Goal: Information Seeking & Learning: Check status

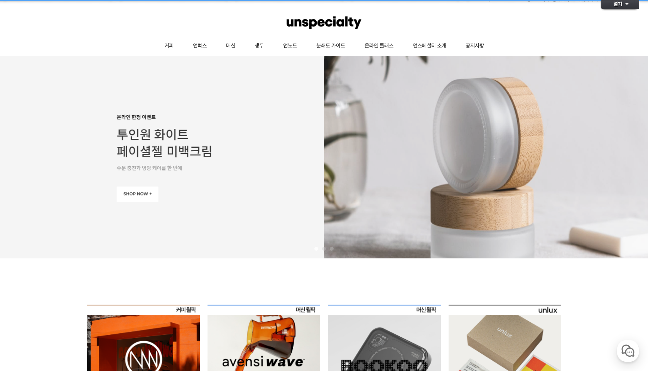
scroll to position [17, 0]
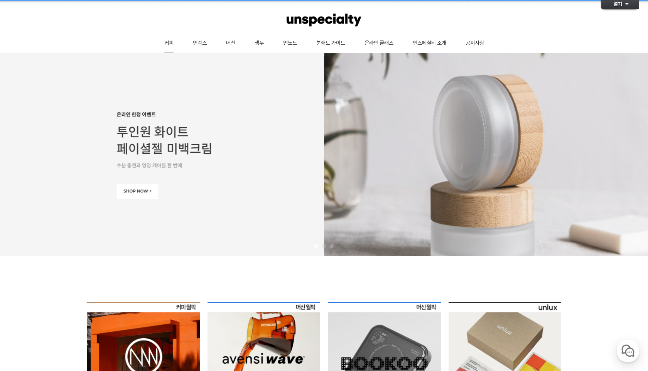
click at [167, 45] on link "커피" at bounding box center [169, 43] width 29 height 19
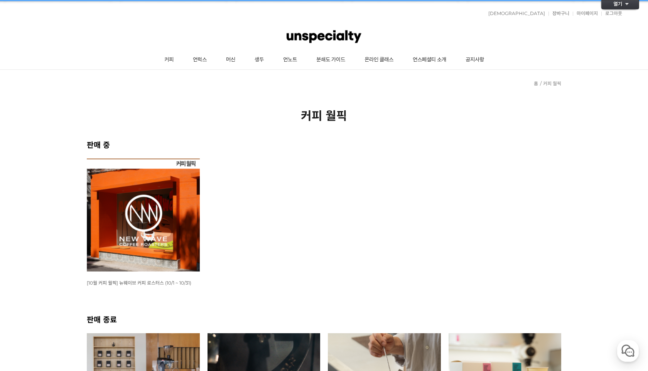
click at [320, 27] on img at bounding box center [323, 36] width 75 height 23
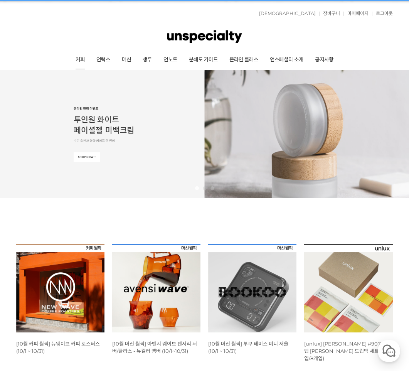
click at [84, 62] on link "커피" at bounding box center [80, 59] width 21 height 19
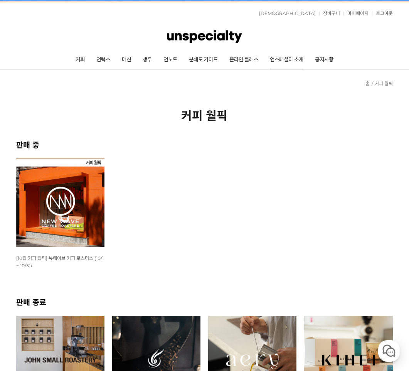
click at [285, 58] on link "언스페셜티 소개" at bounding box center [286, 59] width 45 height 19
click at [330, 61] on link "공지사항" at bounding box center [324, 59] width 30 height 19
click at [74, 203] on img at bounding box center [60, 202] width 88 height 88
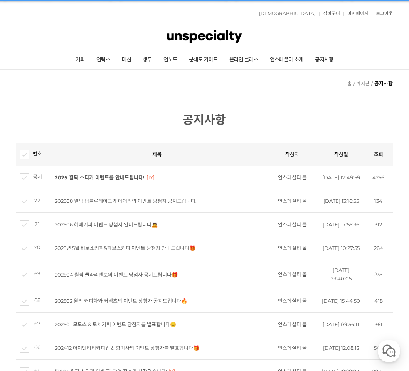
click at [180, 213] on td "202508 월픽 딥블루레이크와 에어리의 이벤트 당첨자 공지드립니다." at bounding box center [156, 201] width 219 height 24
click at [177, 204] on link "202508 월픽 딥블루레이크와 에어리의 이벤트 당첨자 공지드립니다." at bounding box center [126, 201] width 142 height 6
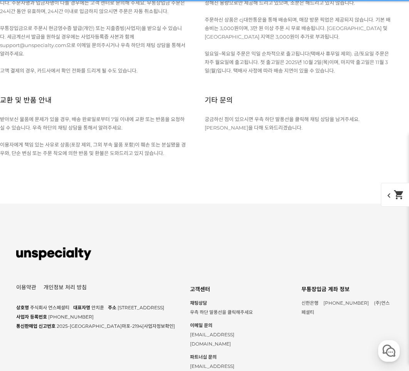
scroll to position [11027, 0]
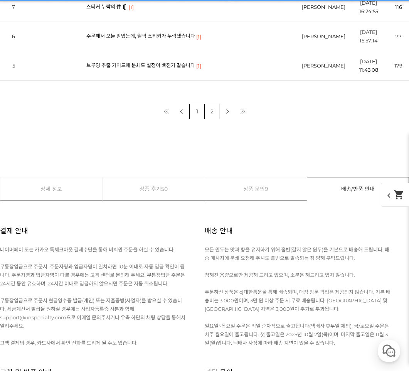
click at [174, 35] on link "주문해서 오늘 받았는데, 월픽 스티커가 누락됐습니다" at bounding box center [140, 36] width 109 height 6
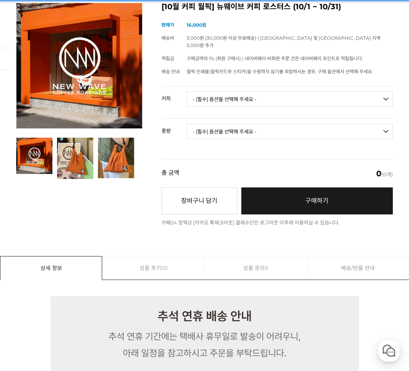
scroll to position [0, 0]
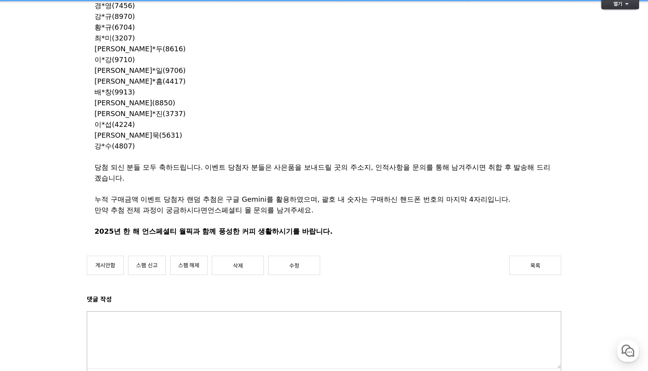
scroll to position [594, 0]
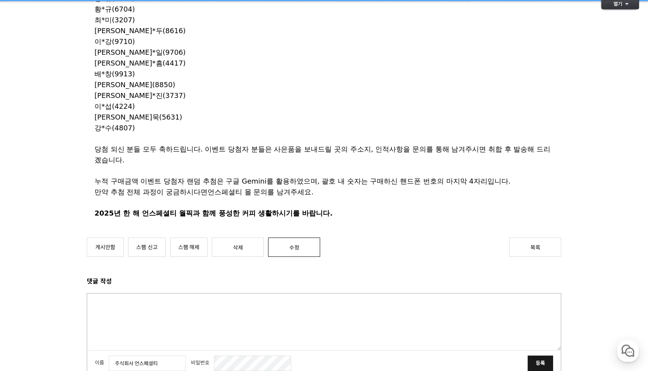
click at [284, 237] on link "수정" at bounding box center [294, 246] width 52 height 19
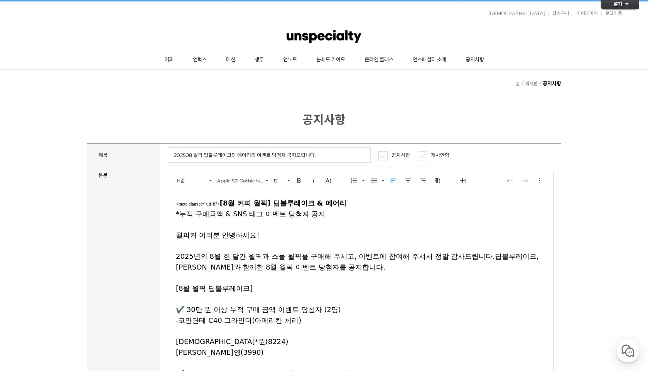
click at [224, 204] on strong "[8월 커피 월픽] 딥블루레이크 & 에어리" at bounding box center [283, 203] width 126 height 8
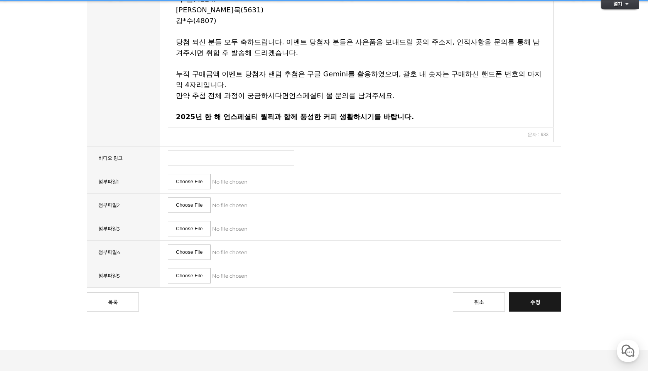
scroll to position [709, 0]
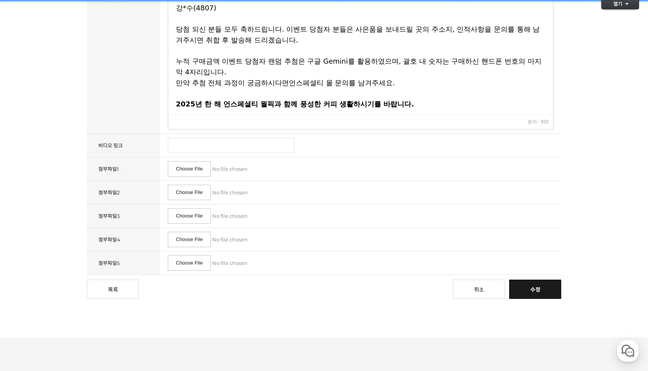
click at [530, 291] on link "수정" at bounding box center [535, 288] width 52 height 19
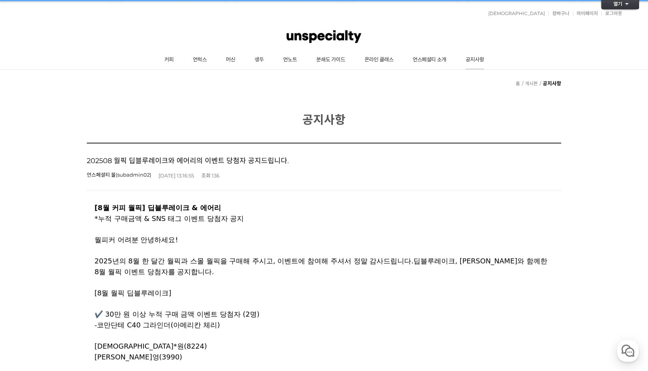
click at [485, 59] on link "공지사항" at bounding box center [475, 59] width 38 height 19
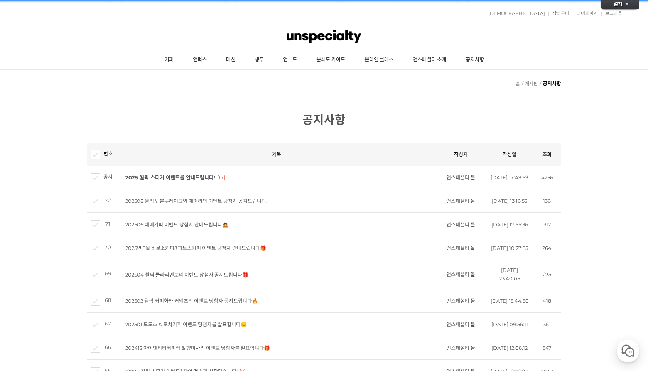
click at [161, 227] on link "202506 헤베커피 이벤트 당첨자 안내드립니다🙇" at bounding box center [176, 224] width 103 height 6
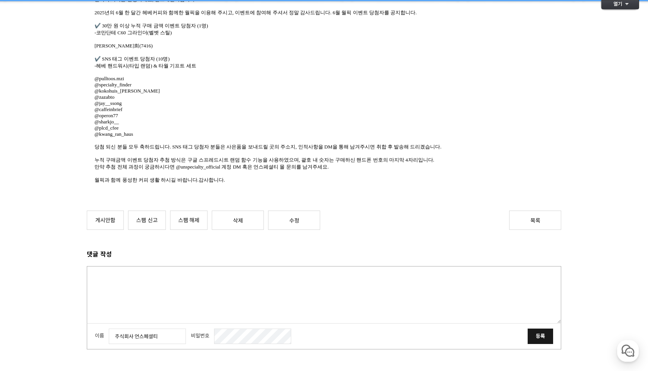
scroll to position [207, 0]
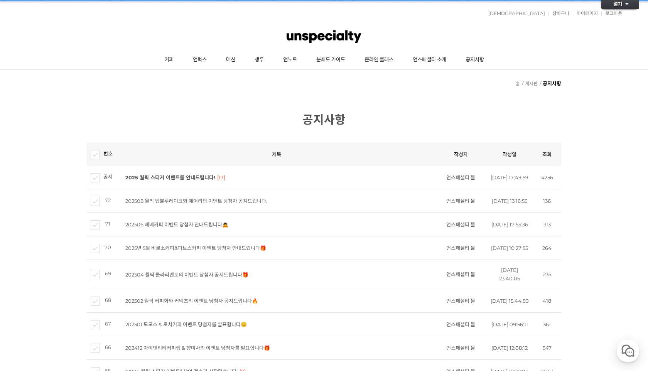
click at [157, 251] on link "2025년 5월 비로소커피&파브스커피 이벤트 당첨자 안내드립니다🎁" at bounding box center [195, 248] width 141 height 6
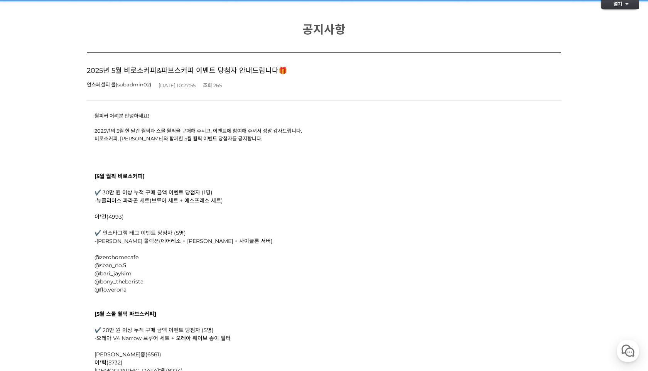
scroll to position [113, 0]
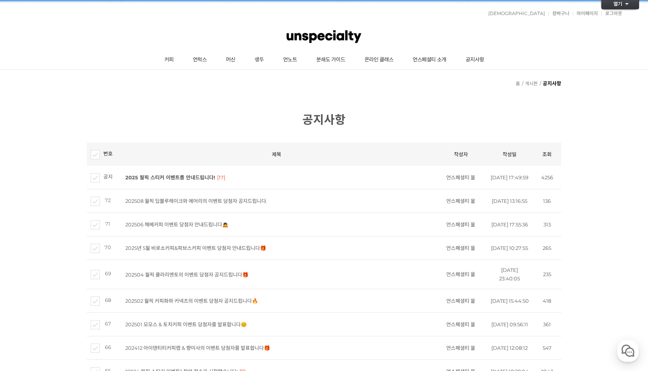
click at [153, 278] on link "202504 월픽 클라리멘토의 이벤트 당첨자 공지드립니다🎁" at bounding box center [186, 274] width 123 height 6
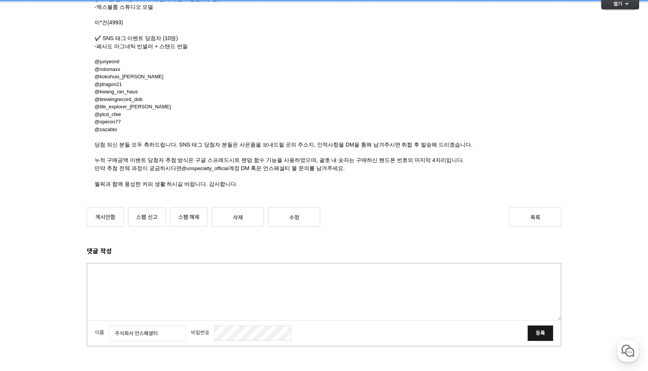
scroll to position [170, 0]
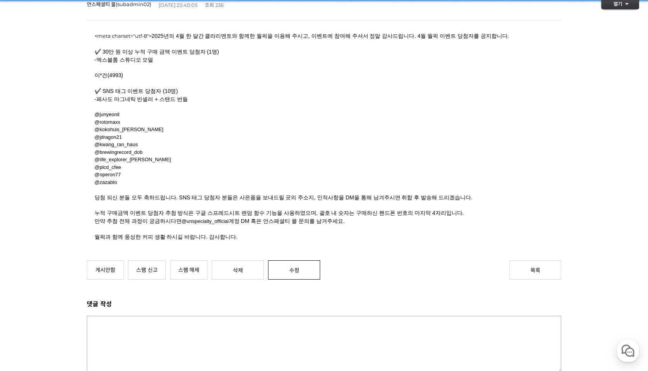
click at [298, 271] on link "수정" at bounding box center [294, 269] width 52 height 19
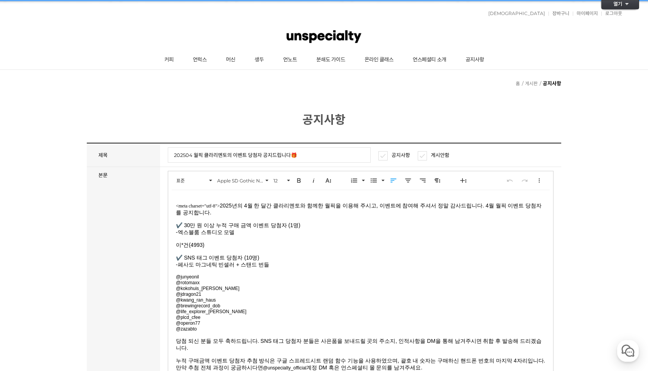
click at [219, 202] on p "<meta charset="utf-8"> 2025년의 4월 한 달간 클라리멘토와 함께한 월픽을 이용해 주시고, 이벤트에 참여해 주셔서 정말 감…" at bounding box center [360, 293] width 369 height 182
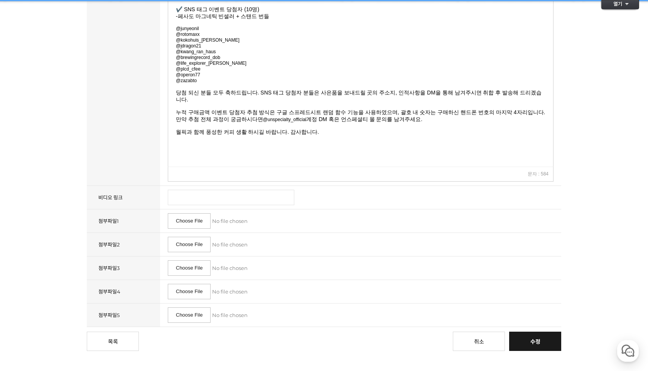
scroll to position [267, 0]
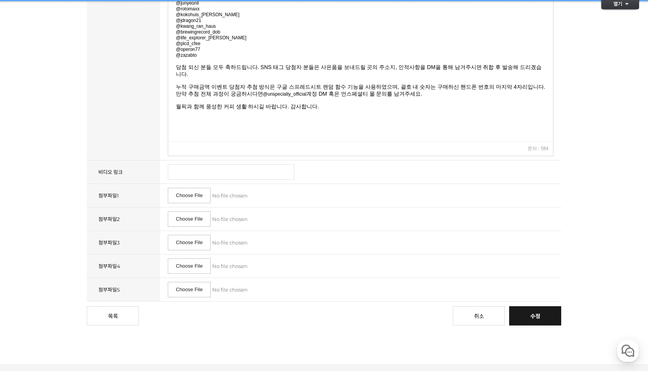
click at [535, 321] on link "수정" at bounding box center [535, 315] width 52 height 19
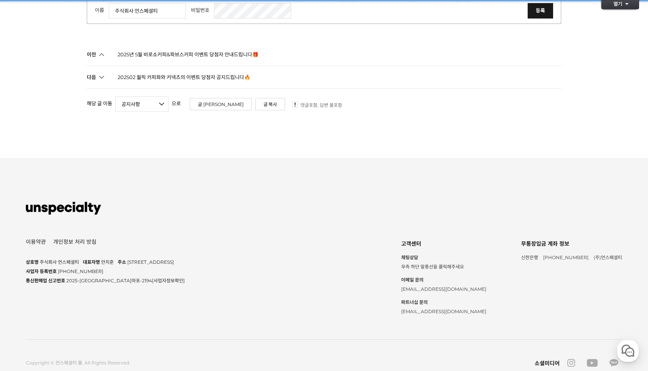
scroll to position [551, 0]
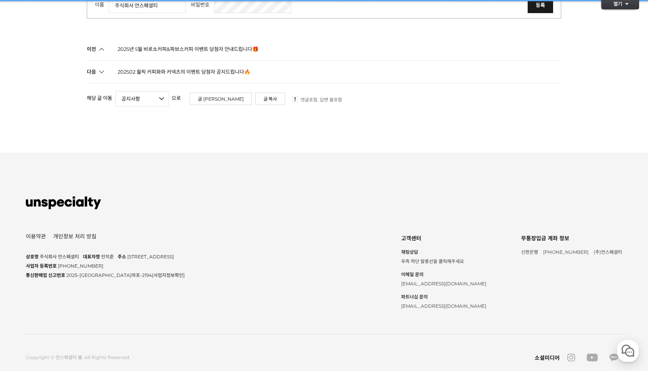
click at [175, 73] on link "202502 월픽 커피화와 커넥츠의 이벤트 당첨자 공지드립니다🔥" at bounding box center [184, 72] width 133 height 22
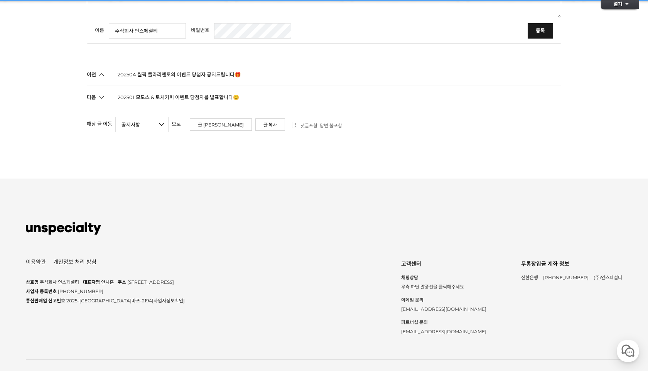
scroll to position [755, 0]
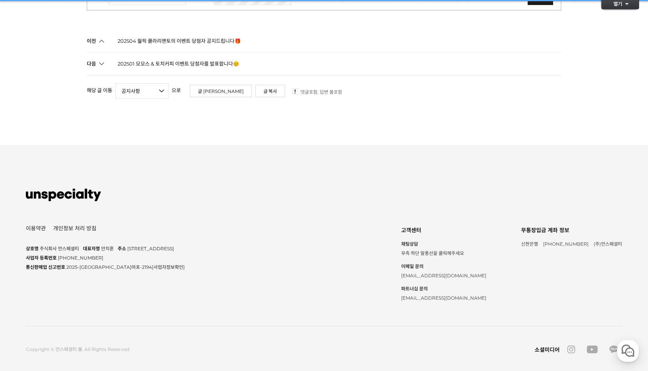
click at [167, 54] on link "202501 모모스 & 토치커피 이벤트 당첨자를 발표합니다😊" at bounding box center [178, 63] width 121 height 22
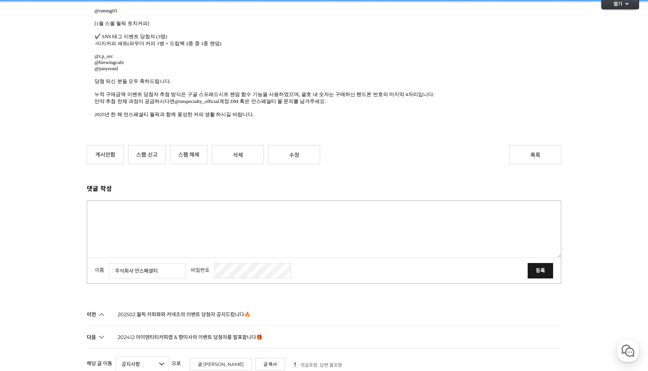
scroll to position [353, 0]
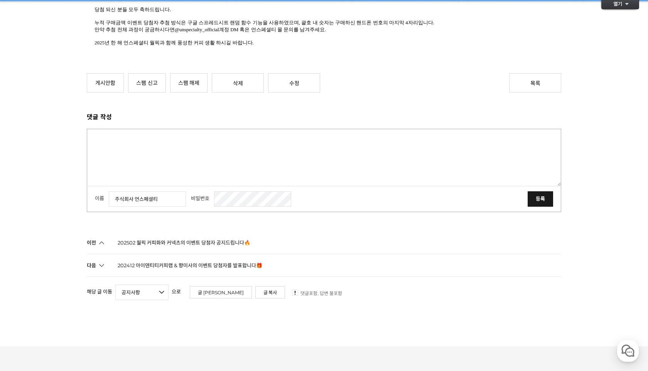
click at [187, 255] on link "202412 아이덴티티커피랩 & 향미사의 이벤트 당첨자를 발표합니다🎁" at bounding box center [190, 265] width 145 height 22
